Goal: Register for event/course

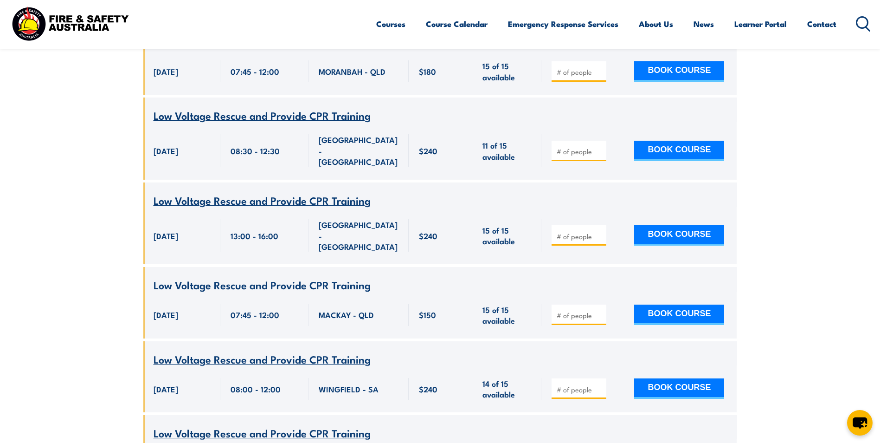
scroll to position [244, 0]
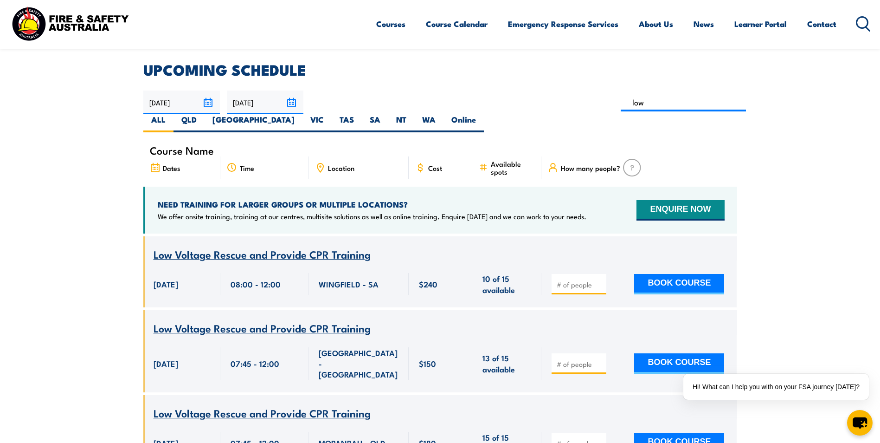
click at [366, 156] on div "Location" at bounding box center [359, 167] width 100 height 22
click at [364, 156] on div "Location" at bounding box center [359, 167] width 100 height 22
click at [336, 164] on span "Location" at bounding box center [341, 168] width 26 height 8
click at [332, 114] on label "VIC" at bounding box center [317, 123] width 29 height 18
click at [330, 114] on input "VIC" at bounding box center [327, 117] width 6 height 6
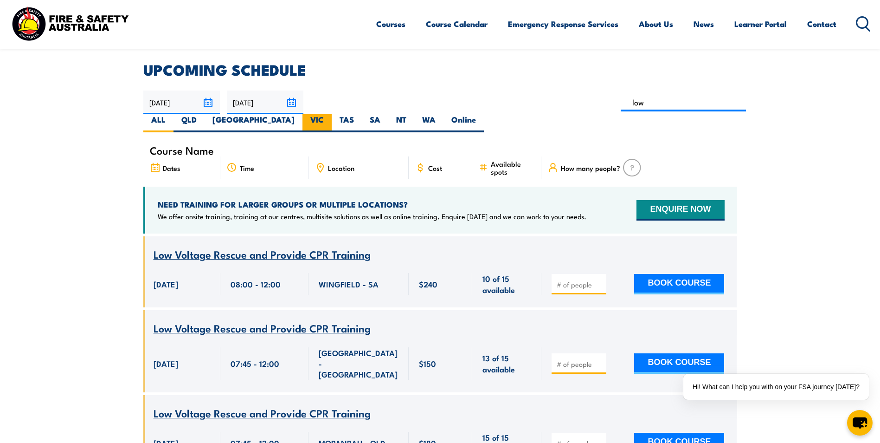
radio input "true"
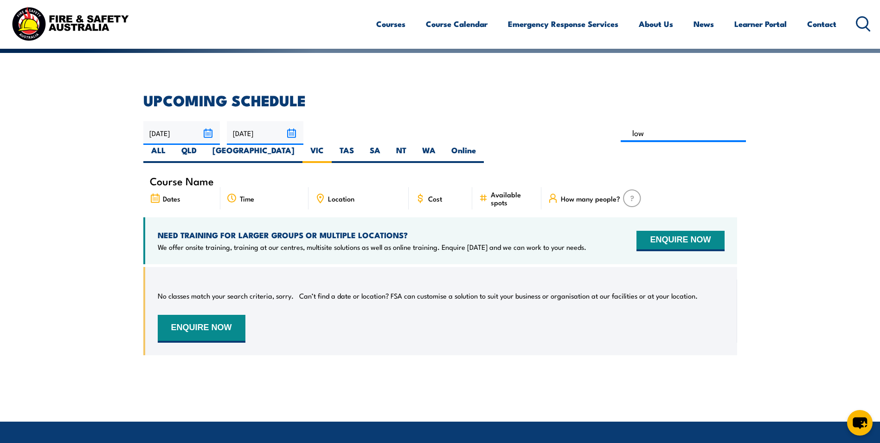
scroll to position [213, 0]
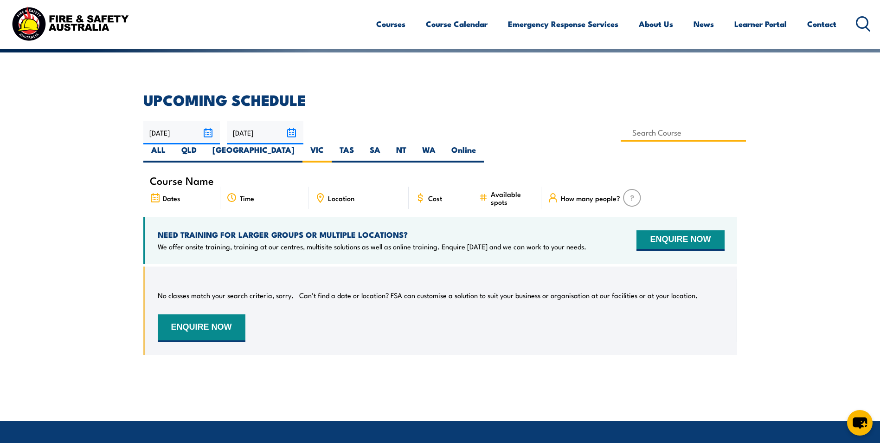
click at [621, 134] on input at bounding box center [684, 132] width 126 height 18
type input "Low Voltage Rescue Training"
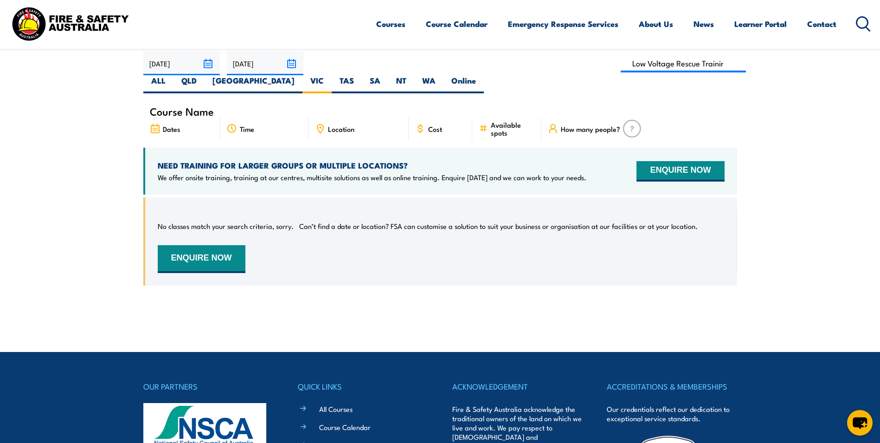
scroll to position [260, 0]
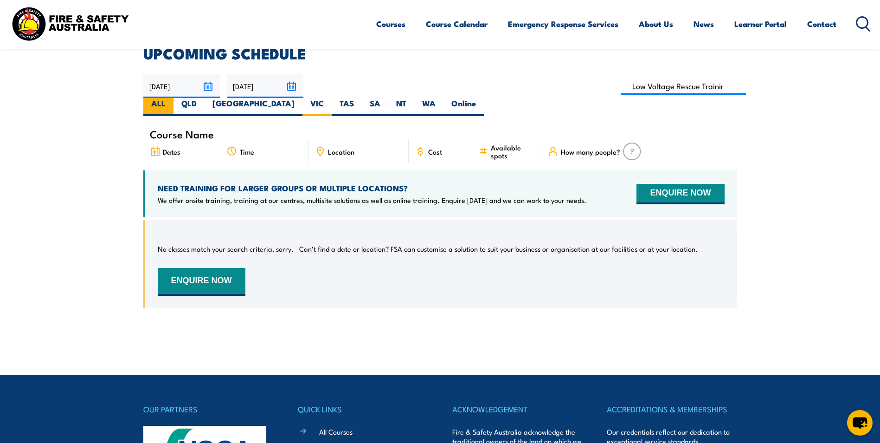
click at [174, 98] on label "ALL" at bounding box center [158, 107] width 30 height 18
click at [172, 98] on input "ALL" at bounding box center [169, 101] width 6 height 6
radio input "true"
click at [621, 91] on input at bounding box center [684, 86] width 126 height 18
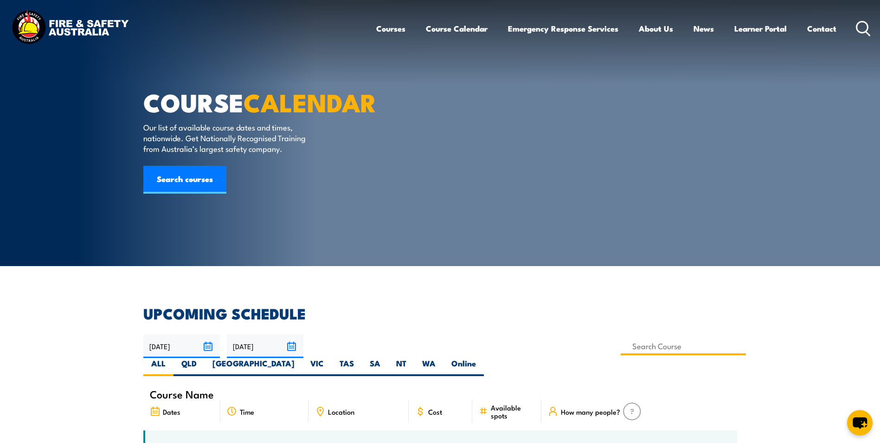
click at [621, 337] on input at bounding box center [684, 346] width 126 height 18
type input "Low Voltage Rescue Training"
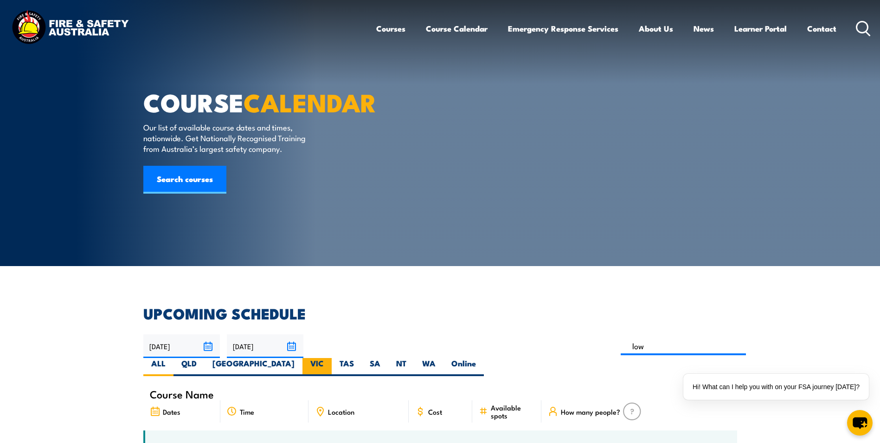
click at [332, 358] on label "VIC" at bounding box center [317, 367] width 29 height 18
click at [330, 358] on input "VIC" at bounding box center [327, 361] width 6 height 6
radio input "true"
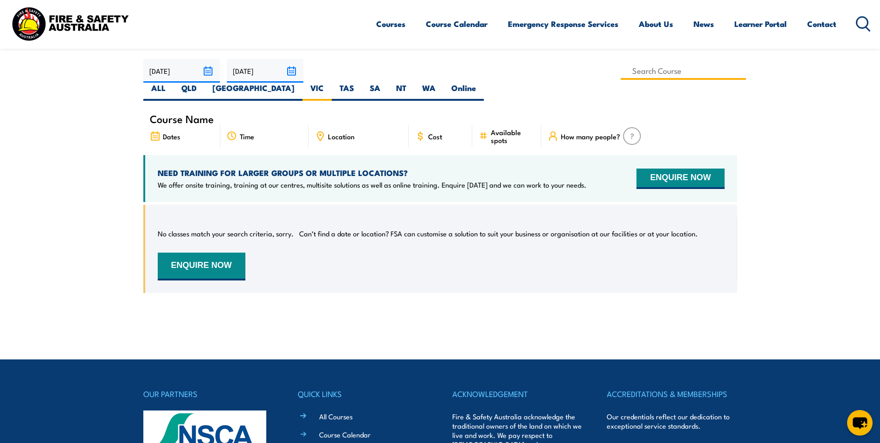
click at [621, 71] on input at bounding box center [684, 71] width 126 height 18
type input "Low Voltage Rescue and Provide CPR Training"
